Goal: Check status: Check status

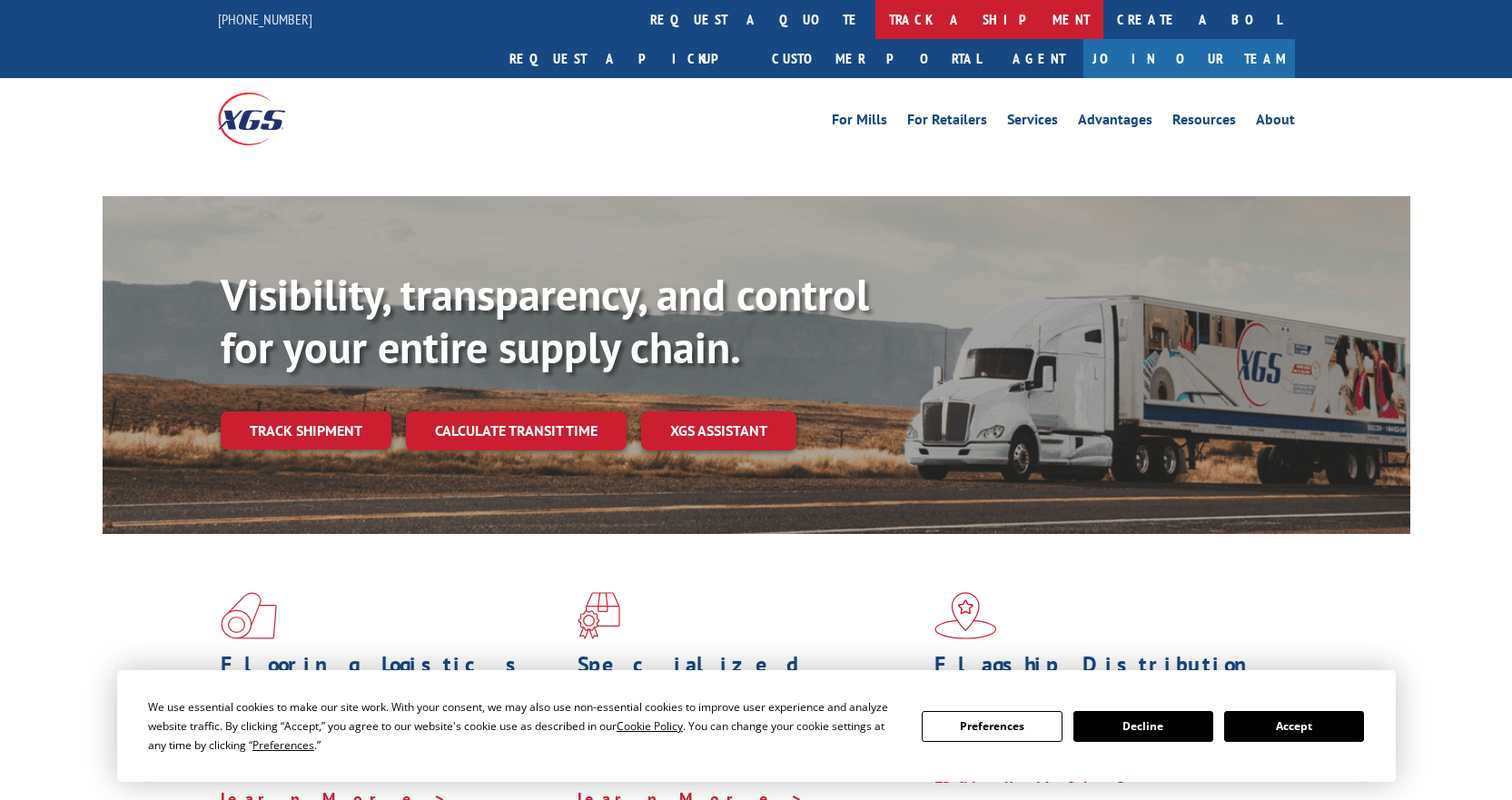
click at [875, 13] on link "track a shipment" at bounding box center [990, 19] width 228 height 39
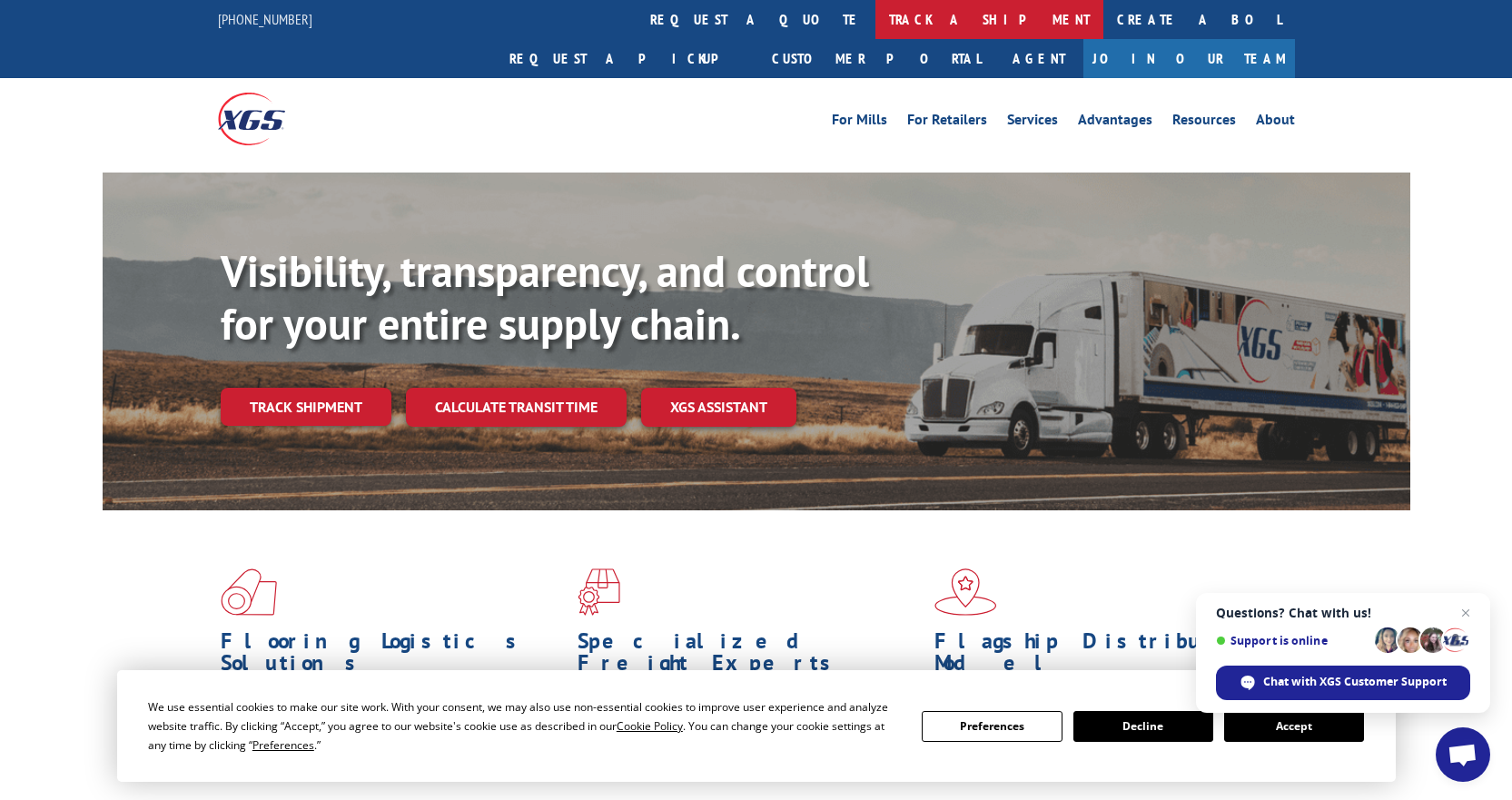
click at [875, 26] on link "track a shipment" at bounding box center [990, 19] width 228 height 39
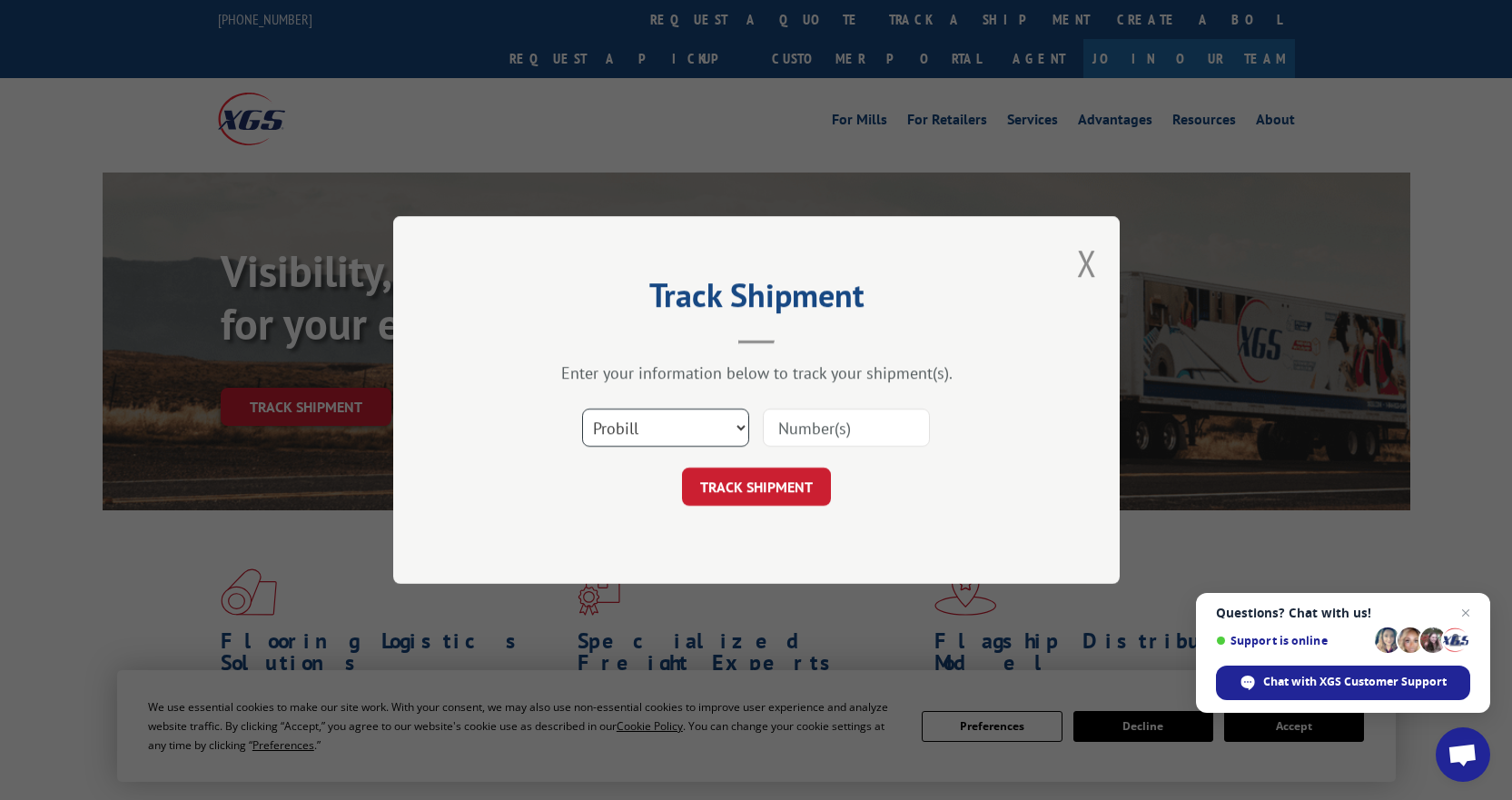
click at [649, 422] on select "Select category... Probill BOL PO" at bounding box center [666, 427] width 167 height 38
select select "bol"
click at [582, 408] on select "Select category... Probill BOL PO" at bounding box center [666, 427] width 167 height 38
click at [793, 427] on input at bounding box center [847, 427] width 167 height 38
type input "5181766"
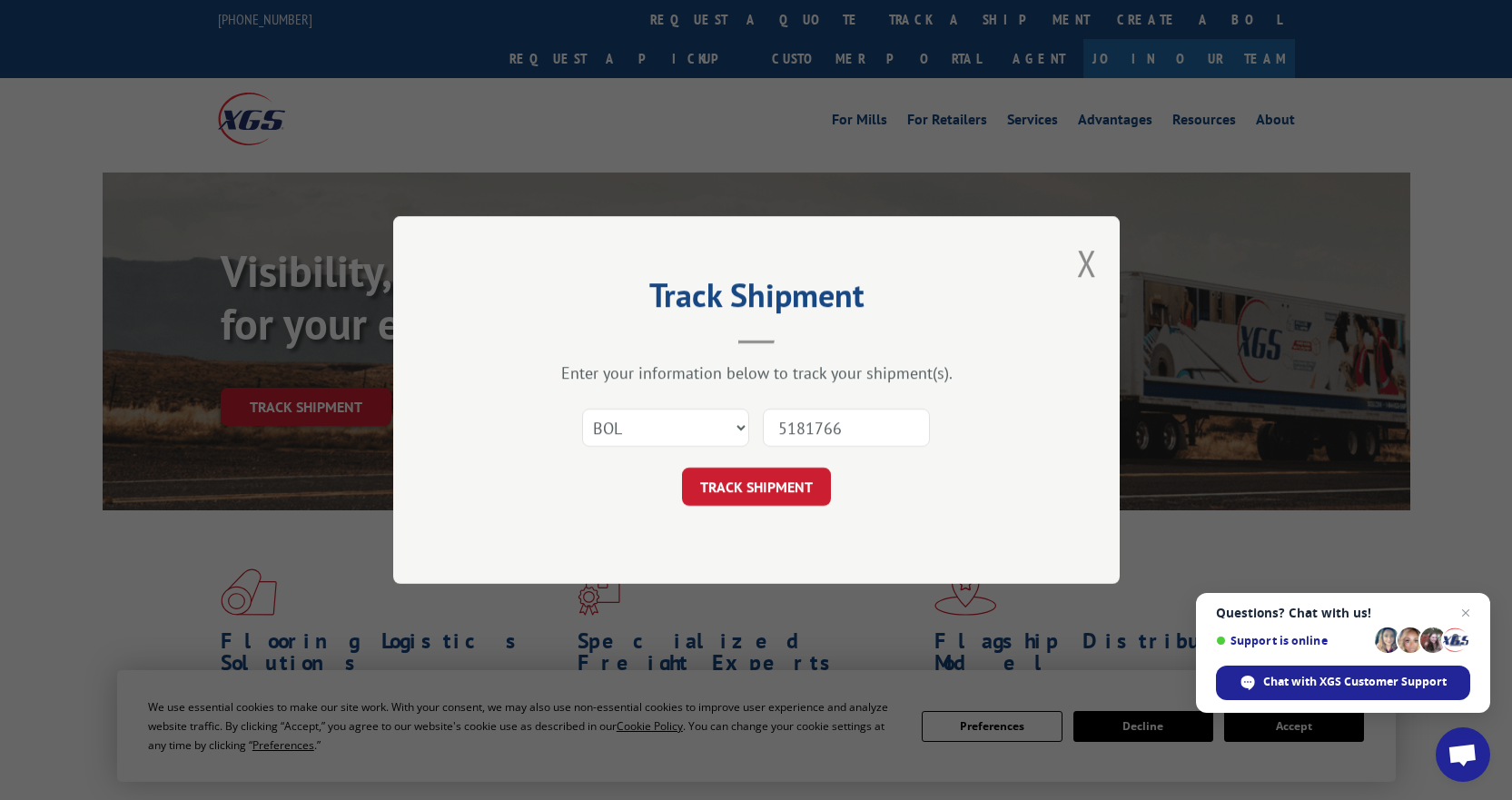
click at [682, 467] on button "TRACK SHIPMENT" at bounding box center [756, 486] width 149 height 38
